Goal: Navigation & Orientation: Find specific page/section

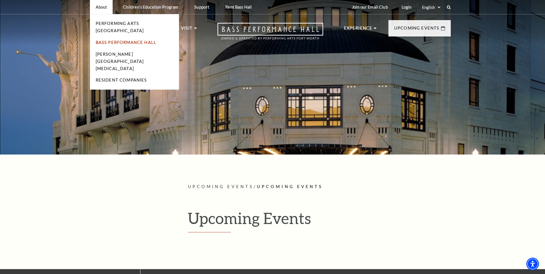
click at [142, 40] on link "Bass Performance Hall" at bounding box center [126, 42] width 61 height 5
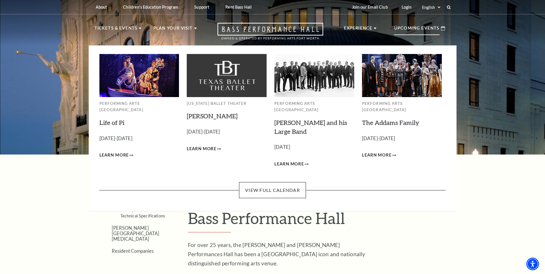
click at [408, 28] on p "Upcoming Events" at bounding box center [416, 30] width 45 height 10
click at [279, 184] on link "View Full Calendar" at bounding box center [272, 190] width 67 height 16
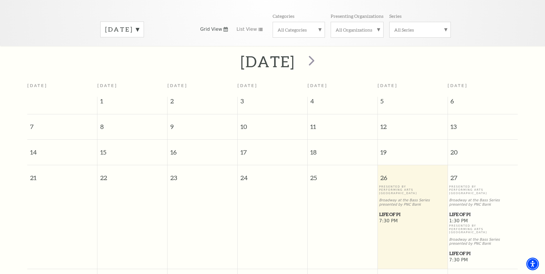
scroll to position [80, 0]
click at [139, 25] on label "[DATE]" at bounding box center [122, 29] width 34 height 9
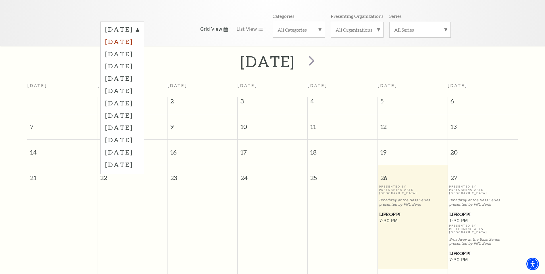
click at [139, 35] on label "[DATE]" at bounding box center [122, 41] width 34 height 12
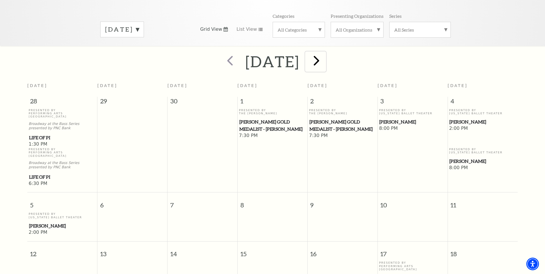
click at [324, 56] on span "next" at bounding box center [316, 60] width 16 height 16
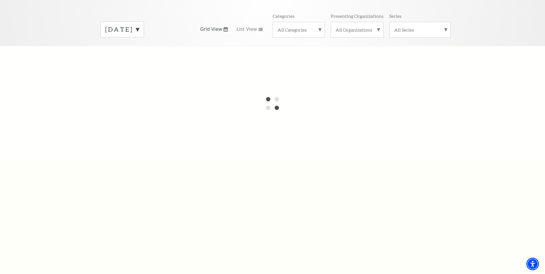
click at [139, 25] on label "[DATE]" at bounding box center [122, 29] width 34 height 9
click at [151, 47] on div at bounding box center [272, 103] width 545 height 115
click at [193, 15] on div "[DATE] [DATE] [DATE] [DATE] [DATE] [DATE] [DATE] [DATE] [DATE] [DATE] [DATE] [D…" at bounding box center [272, 29] width 356 height 33
click at [199, 32] on div "[DATE] [DATE] [DATE] [DATE] [DATE] [DATE] [DATE] [DATE] [DATE] [DATE] [DATE] [D…" at bounding box center [272, 29] width 356 height 33
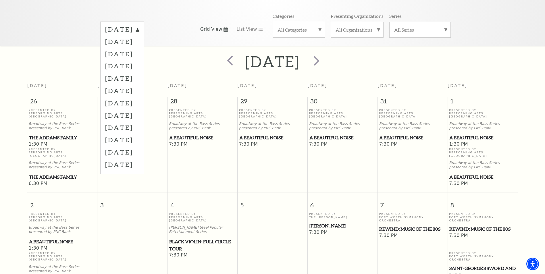
scroll to position [51, 0]
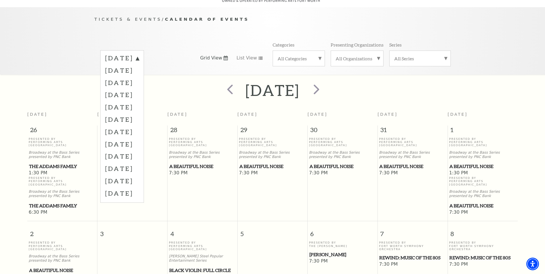
click at [198, 21] on div "Tickets & Events / Calendar of Events [DATE] [DATE] [DATE] [DATE] [DATE] [DATE]…" at bounding box center [273, 45] width 368 height 59
click at [139, 76] on label "[DATE]" at bounding box center [122, 82] width 34 height 12
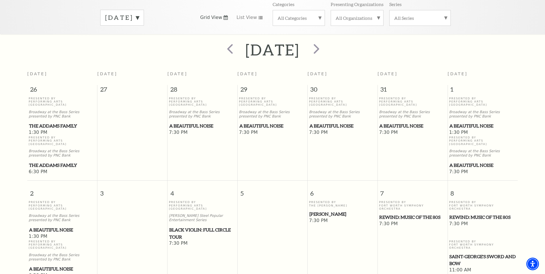
scroll to position [80, 0]
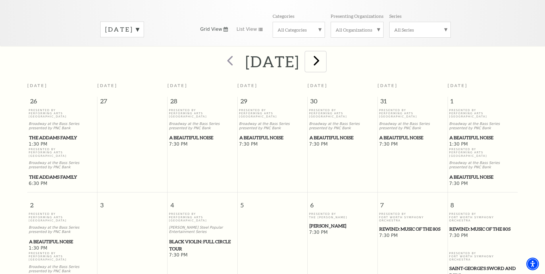
click at [324, 55] on span "next" at bounding box center [316, 60] width 16 height 16
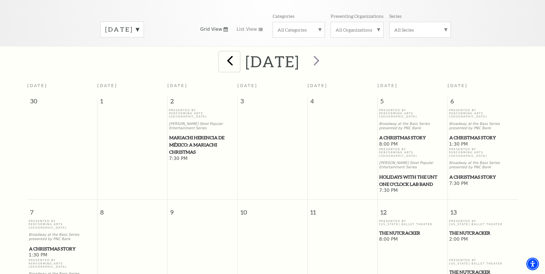
click at [222, 55] on span "prev" at bounding box center [230, 60] width 16 height 16
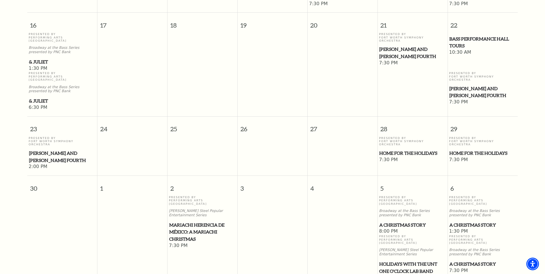
scroll to position [453, 0]
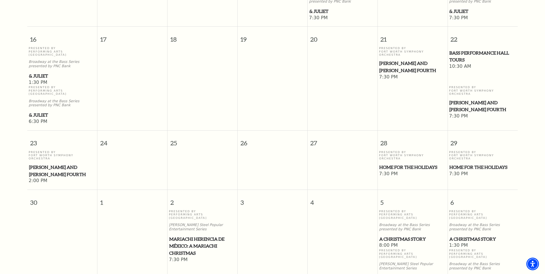
drag, startPoint x: 482, startPoint y: 122, endPoint x: 484, endPoint y: 125, distance: 4.3
drag, startPoint x: 484, startPoint y: 125, endPoint x: 284, endPoint y: 176, distance: 206.4
click at [284, 190] on span "3" at bounding box center [272, 200] width 70 height 20
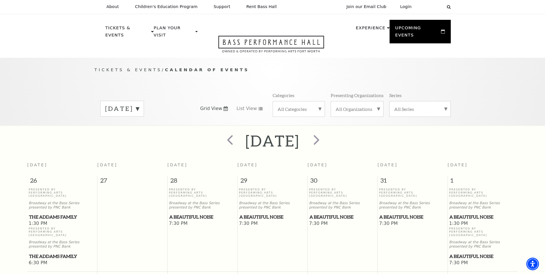
scroll to position [0, 0]
click at [328, 11] on div "About Performing Arts [GEOGRAPHIC_DATA] [PERSON_NAME] [MEDICAL_DATA] Center Res…" at bounding box center [273, 7] width 368 height 14
